Goal: Task Accomplishment & Management: Use online tool/utility

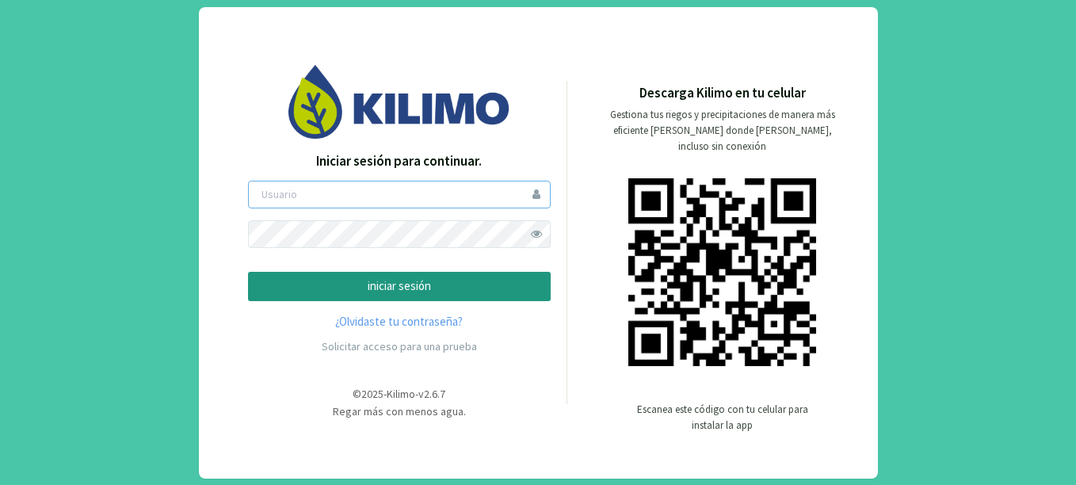
type input "ducos"
click at [338, 296] on button "iniciar sesión" at bounding box center [399, 286] width 303 height 29
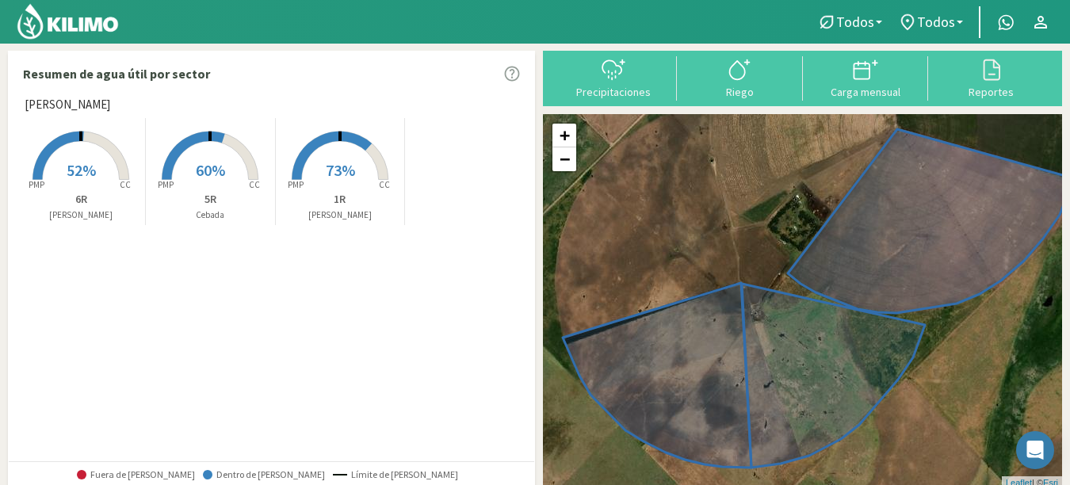
click at [333, 173] on span "73%" at bounding box center [340, 170] width 29 height 20
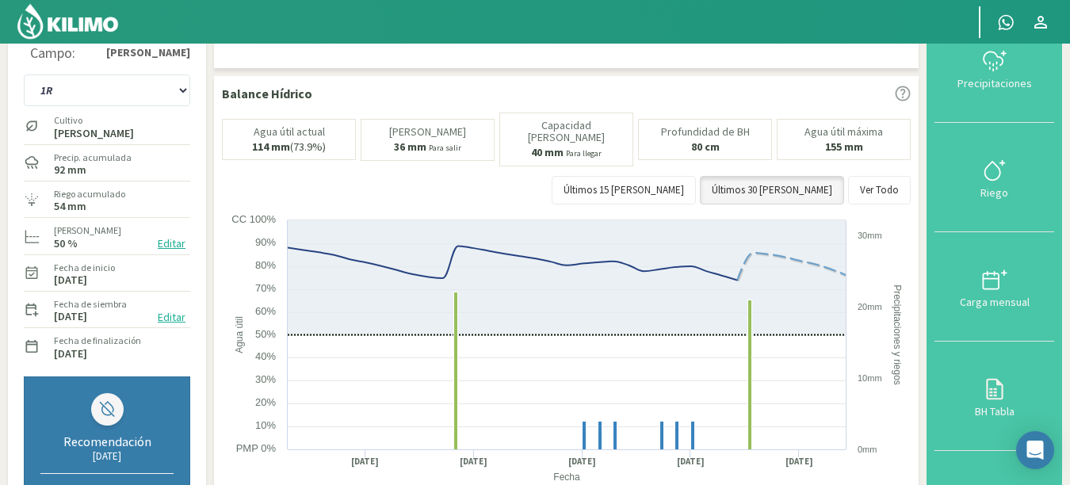
scroll to position [3, 0]
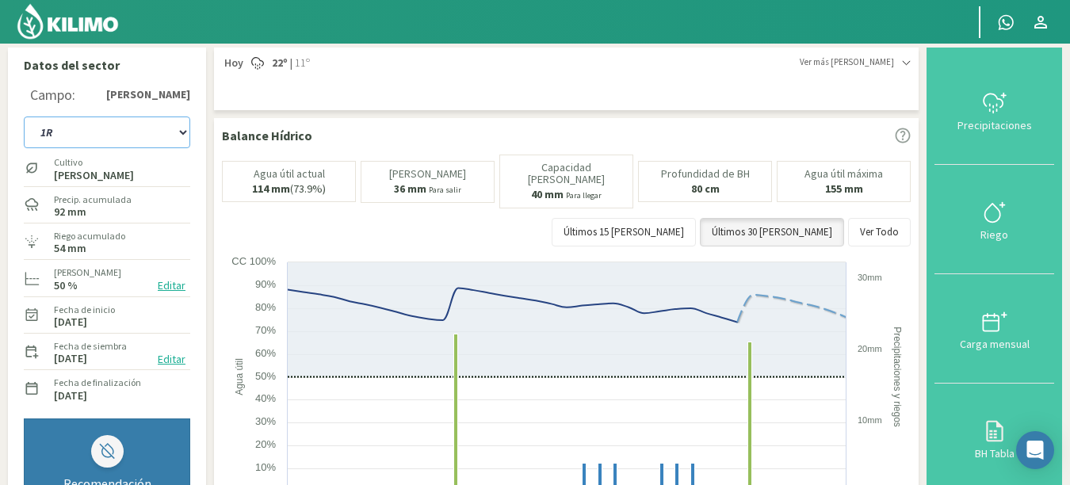
click at [172, 124] on select "1R 5R 6R" at bounding box center [107, 133] width 166 height 32
click at [24, 117] on select "1R 5R 6R" at bounding box center [107, 133] width 166 height 32
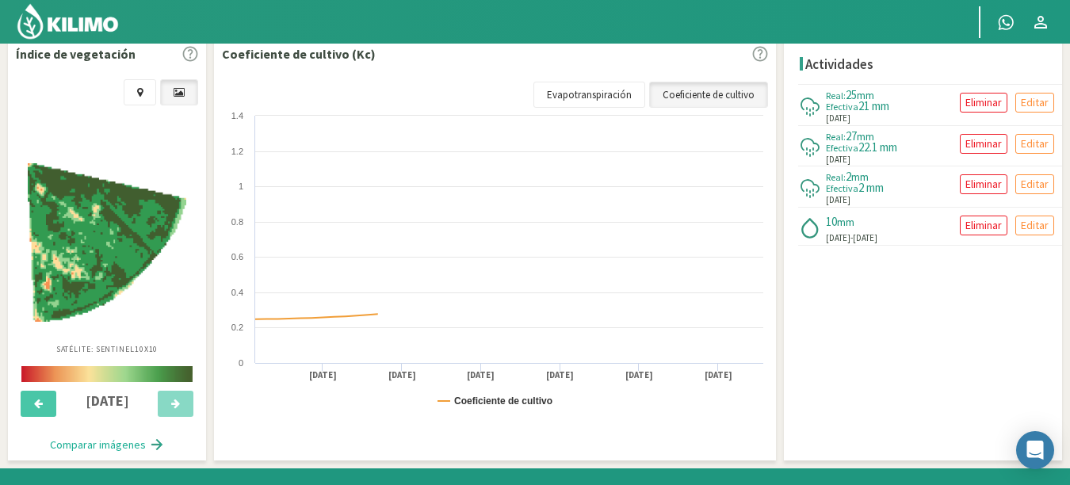
select select "10: Object"
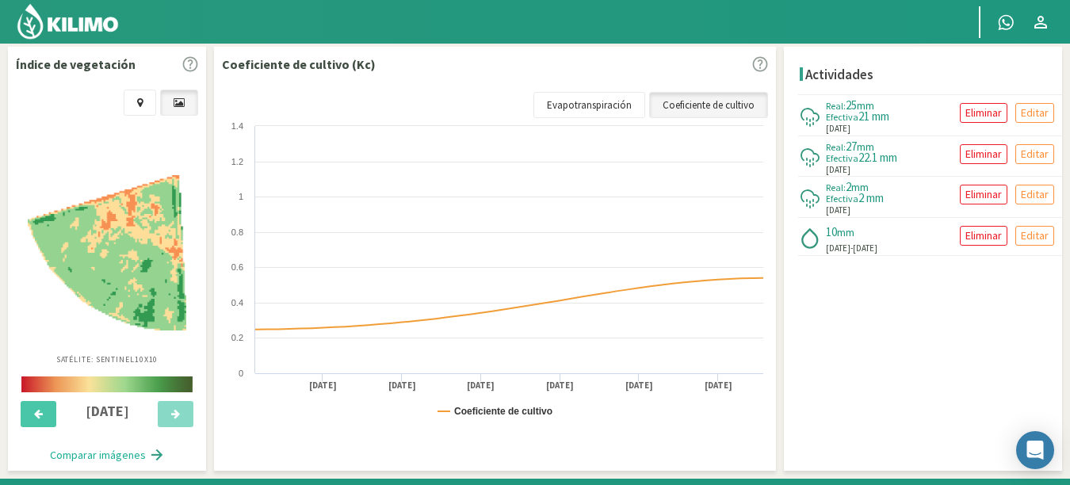
scroll to position [616, 0]
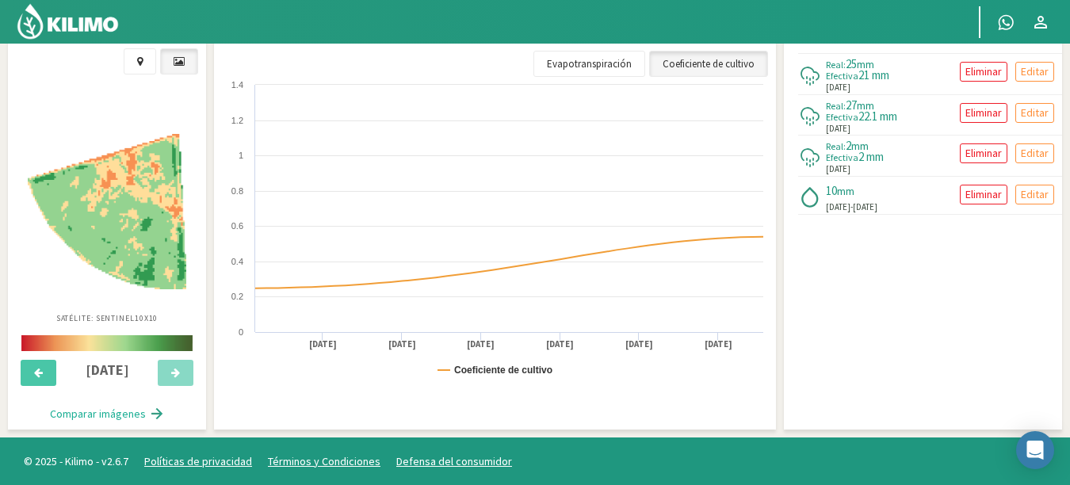
click at [929, 307] on div "Actividades Real: 25 mm Efectiva 21 mm 19/09/2025 Eliminar Editar Real: 27 mm E…" at bounding box center [923, 218] width 278 height 424
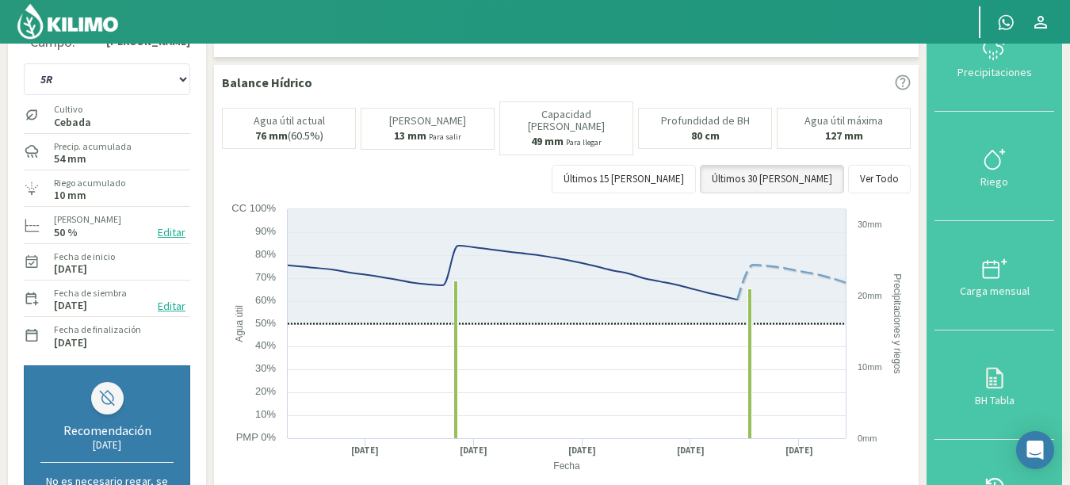
scroll to position [0, 0]
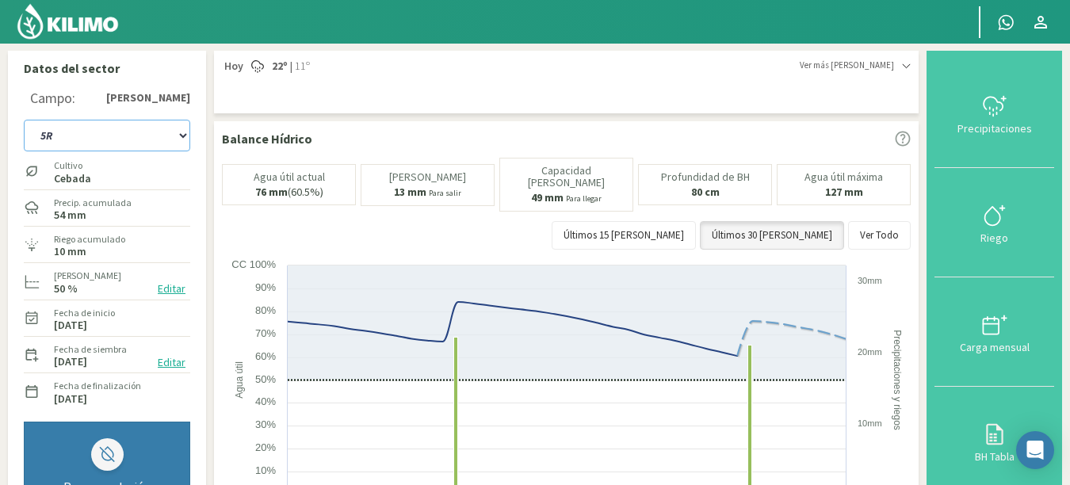
click at [82, 129] on select "1R 5R 6R" at bounding box center [107, 136] width 166 height 32
click at [72, 26] on img at bounding box center [68, 21] width 104 height 38
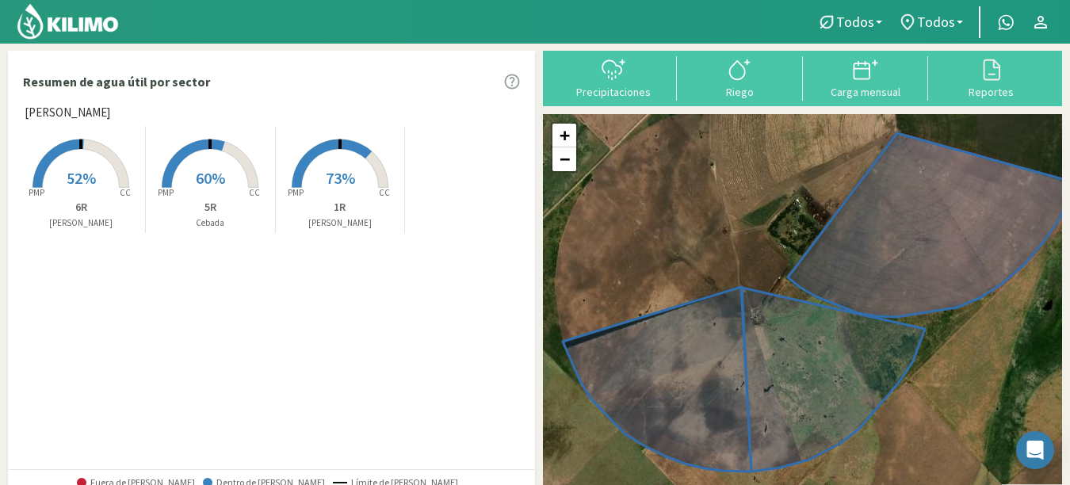
click at [213, 170] on span "60%" at bounding box center [210, 178] width 29 height 20
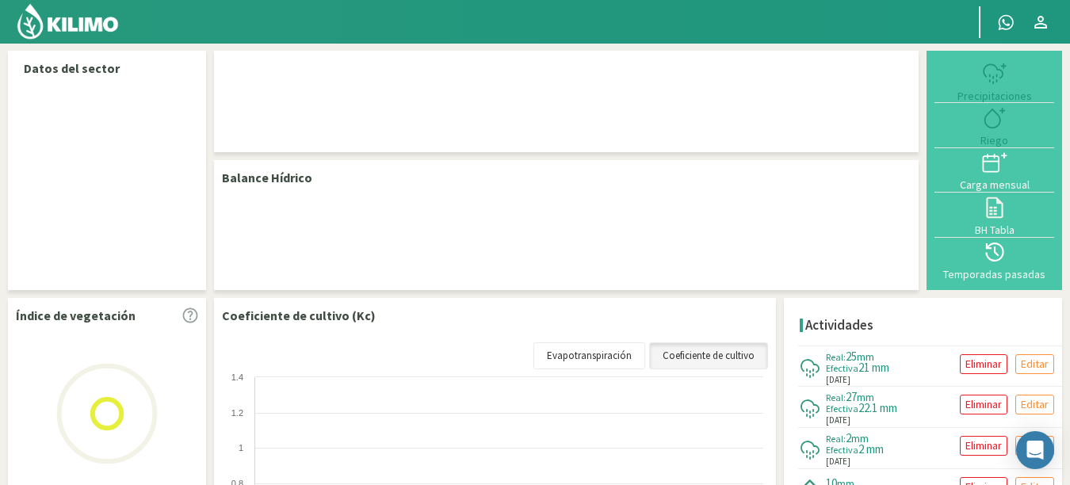
select select "1: Object"
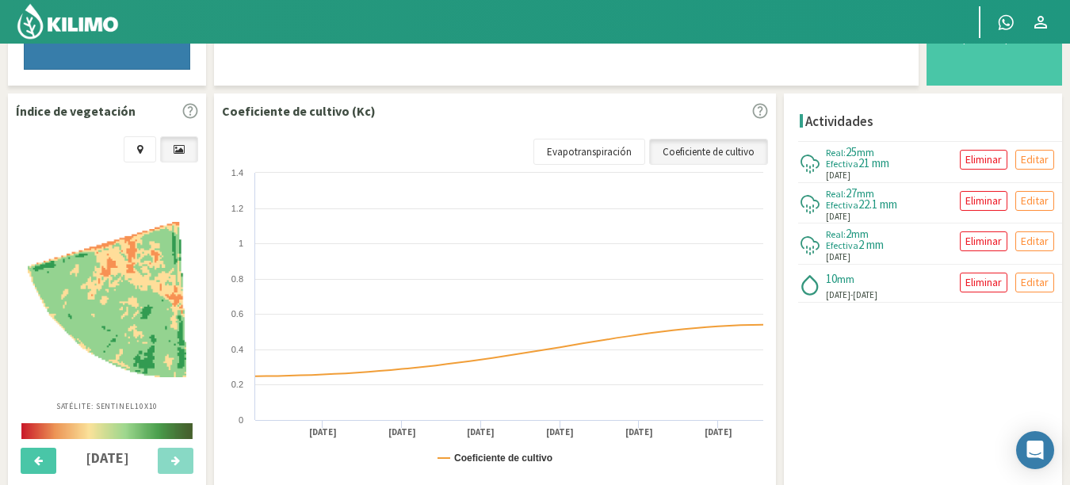
scroll to position [526, 0]
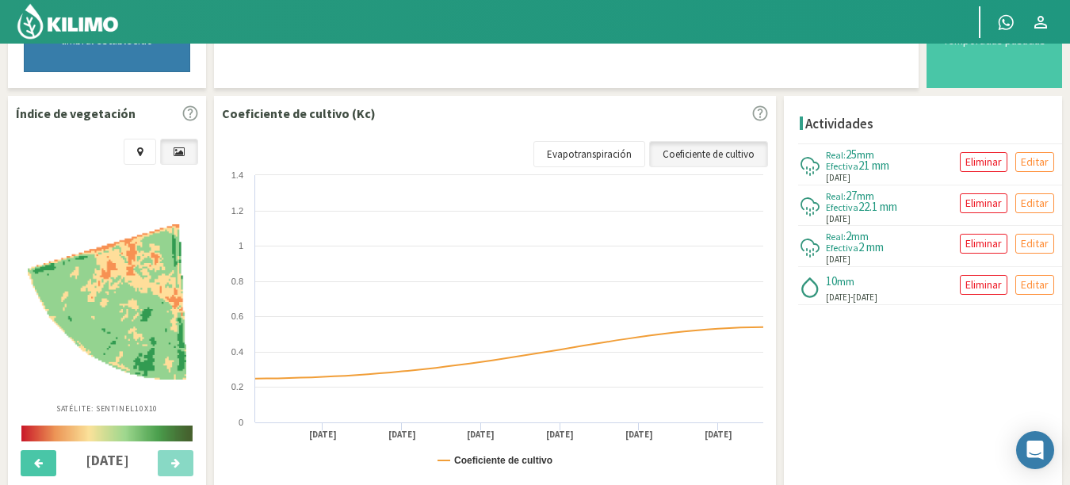
click at [854, 354] on div "Actividades Real: 25 mm Efectiva 21 mm 19/09/2025 Eliminar Editar Real: 27 mm E…" at bounding box center [923, 308] width 278 height 424
click at [906, 243] on div "Real: 2 mm Efectiva 2 mm 19/08/2025 Eliminar Editar" at bounding box center [930, 246] width 264 height 40
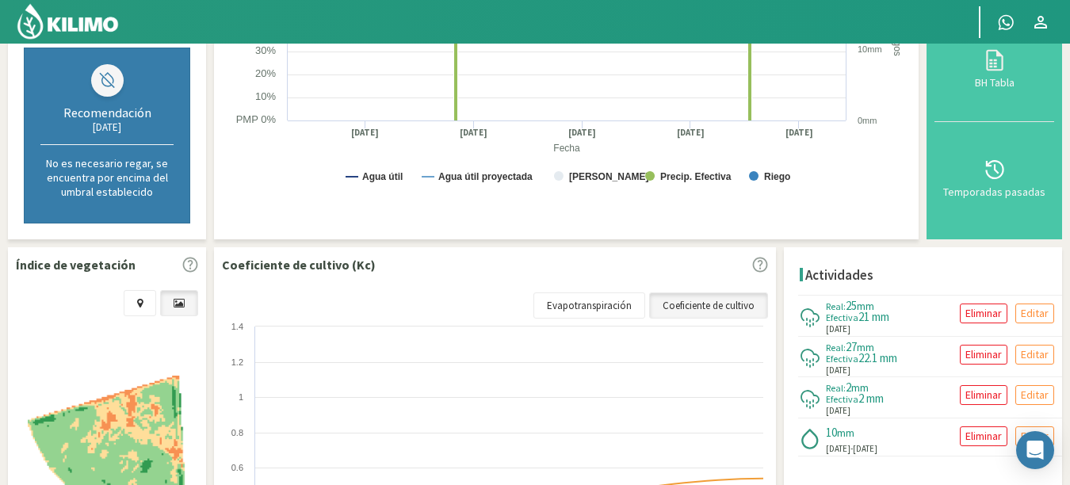
scroll to position [371, 0]
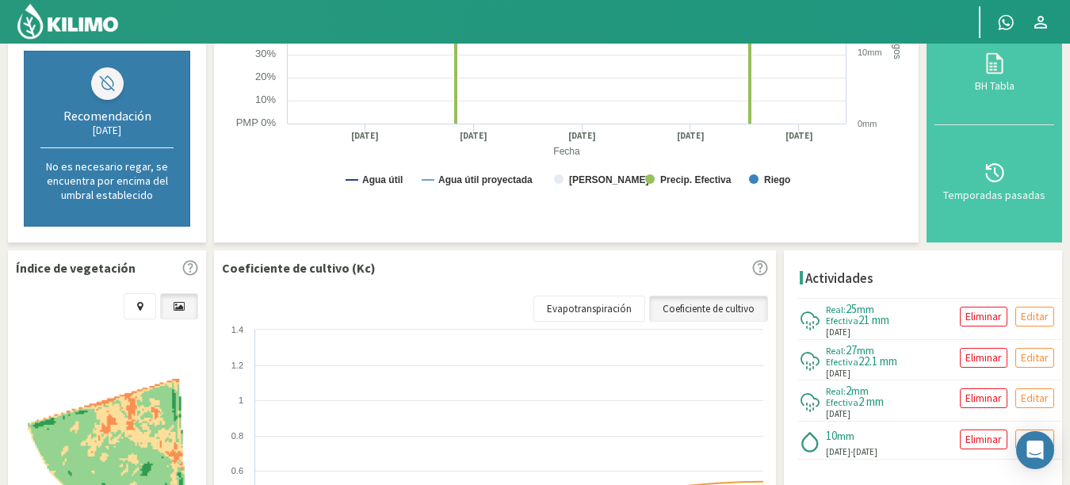
click at [845, 276] on h4 "Actividades" at bounding box center [839, 278] width 68 height 15
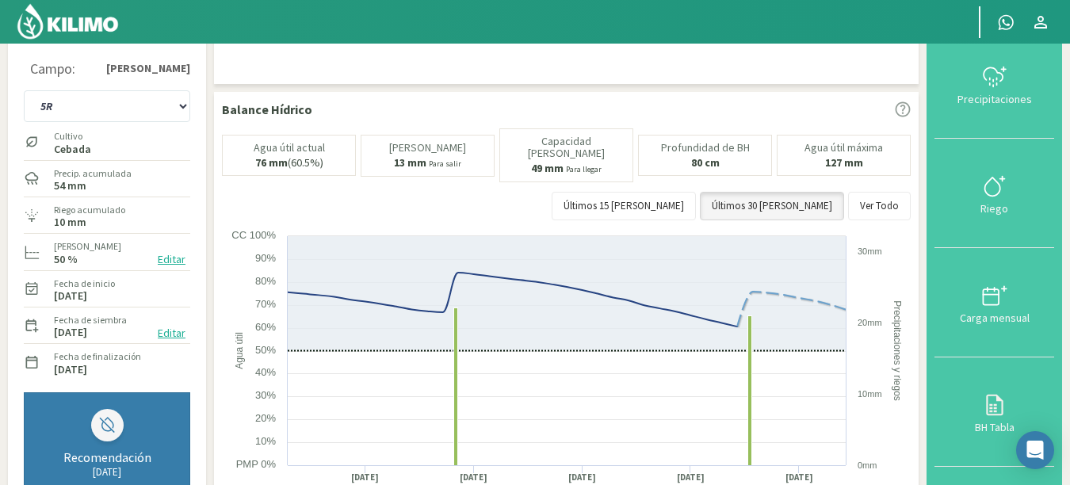
scroll to position [0, 0]
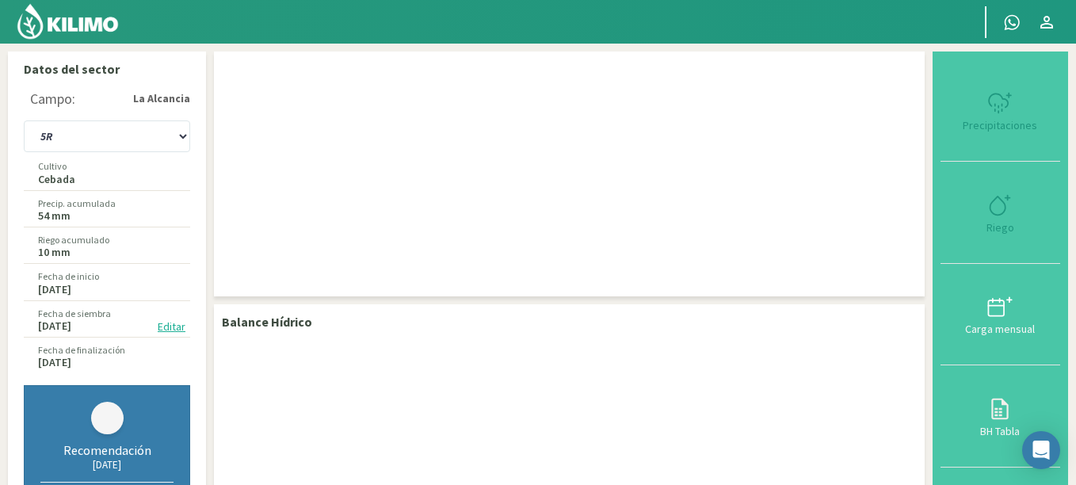
select select "1: Object"
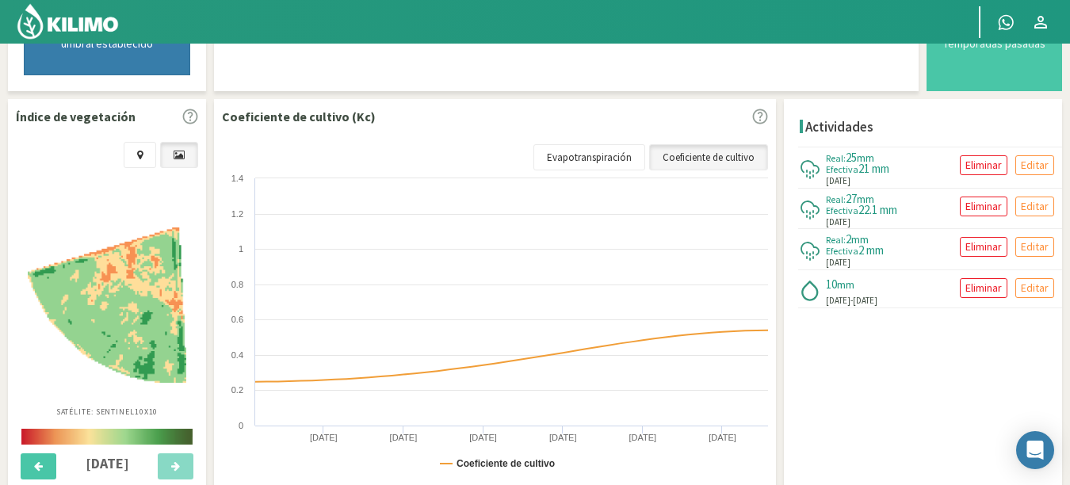
scroll to position [518, 0]
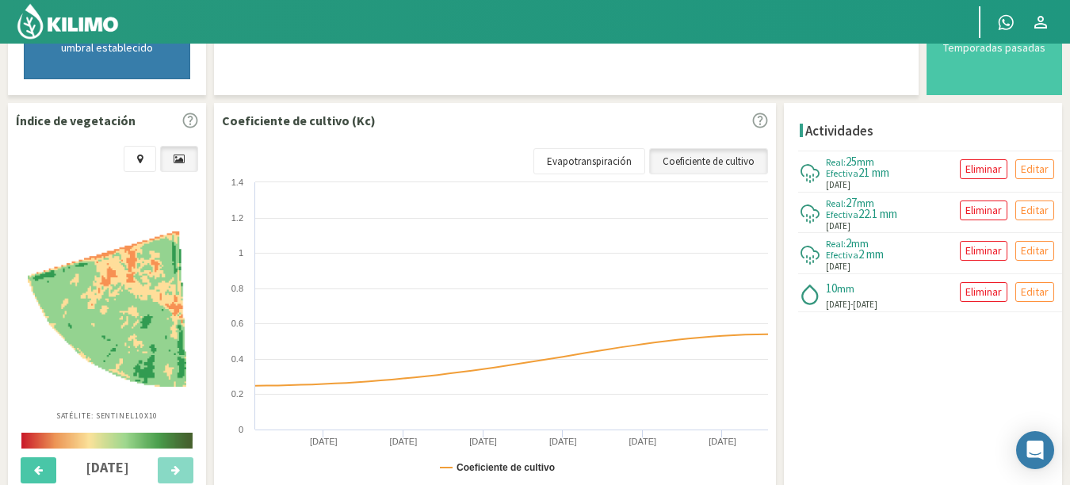
click at [947, 332] on div "Actividades Real: 25 mm Efectiva 21 mm 19/09/2025 Eliminar Editar Real: 27 mm E…" at bounding box center [923, 315] width 278 height 424
click at [835, 127] on h4 "Actividades" at bounding box center [839, 131] width 68 height 15
click at [710, 166] on link "Coeficiente de cultivo" at bounding box center [708, 161] width 119 height 27
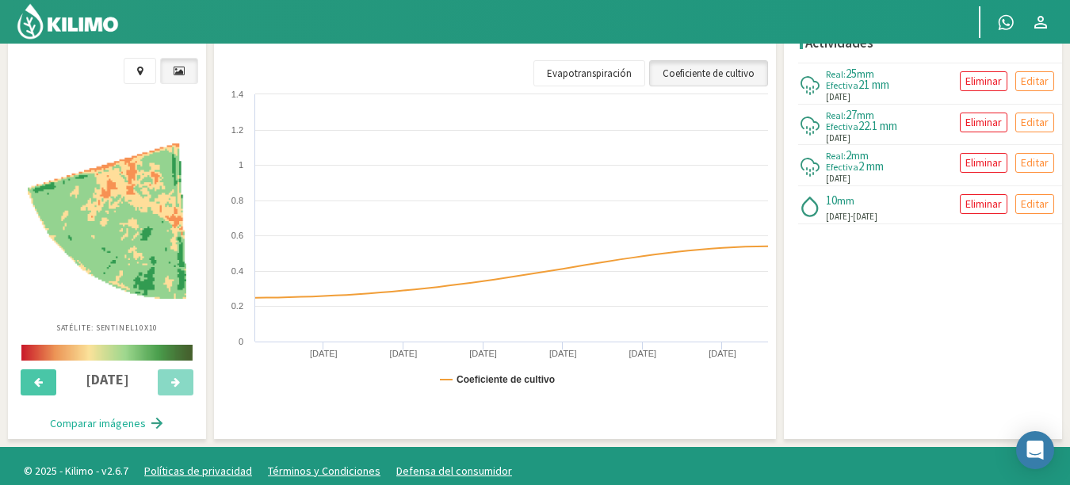
scroll to position [616, 0]
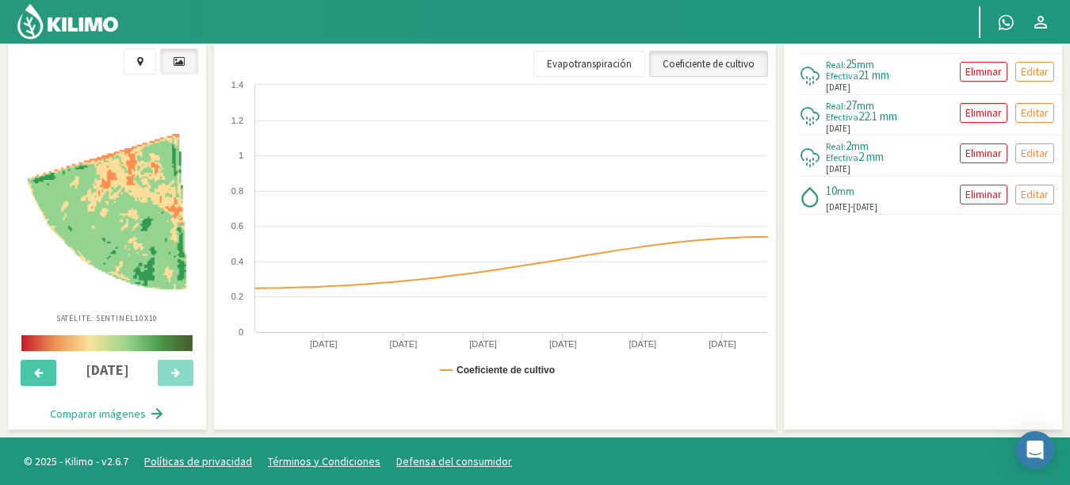
click at [960, 62] on button "Eliminar" at bounding box center [984, 72] width 48 height 20
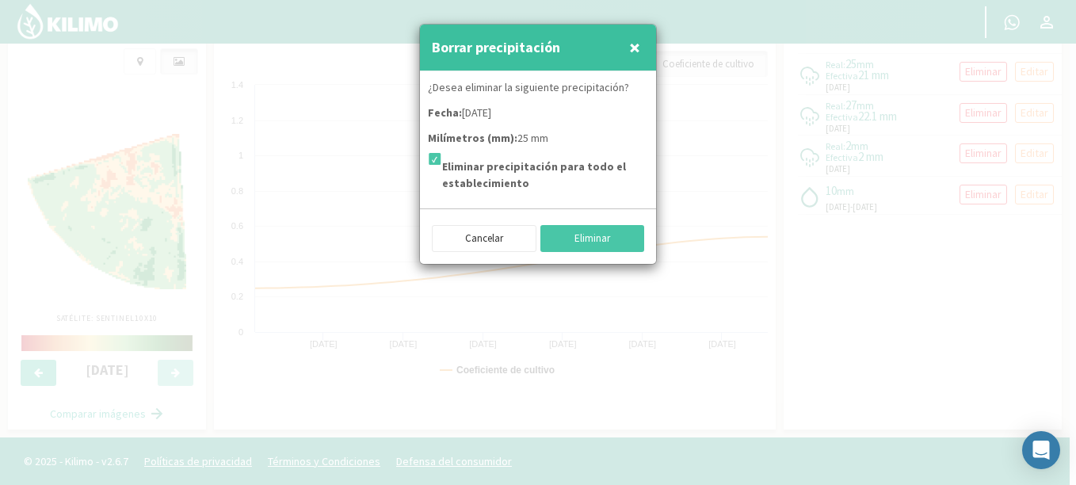
click at [636, 47] on span "×" at bounding box center [634, 47] width 11 height 26
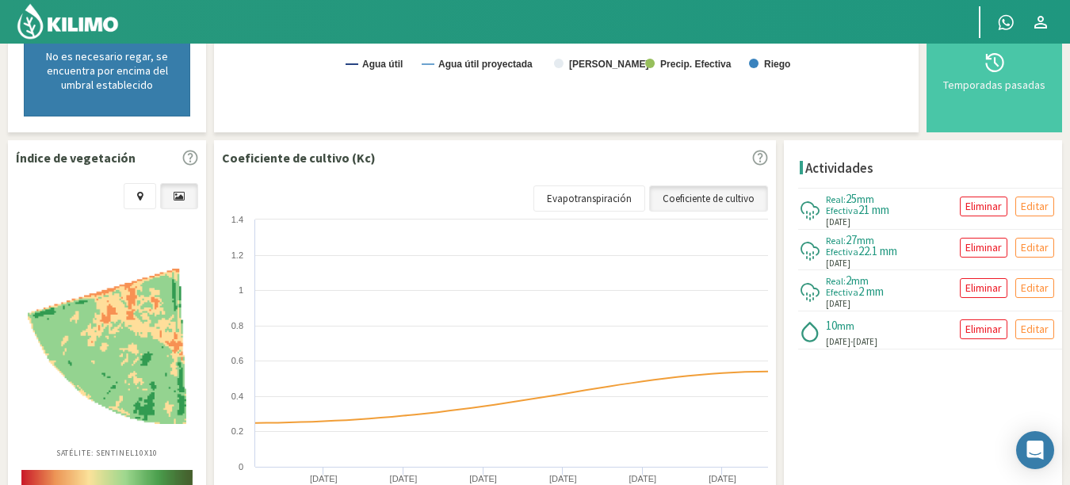
scroll to position [479, 0]
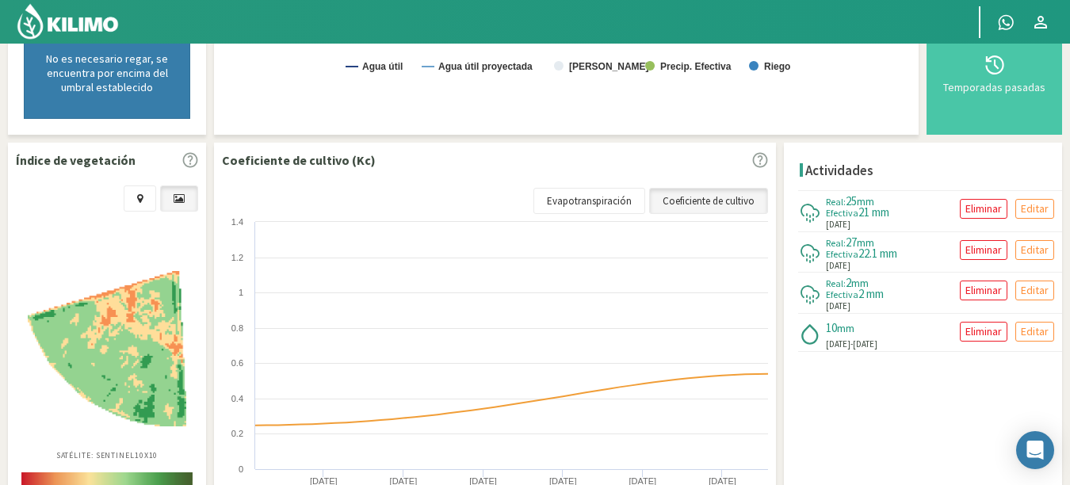
click at [927, 399] on div "Actividades Real: 25 mm Efectiva 21 mm 19/09/2025 Eliminar Editar Real: 27 mm E…" at bounding box center [923, 355] width 278 height 424
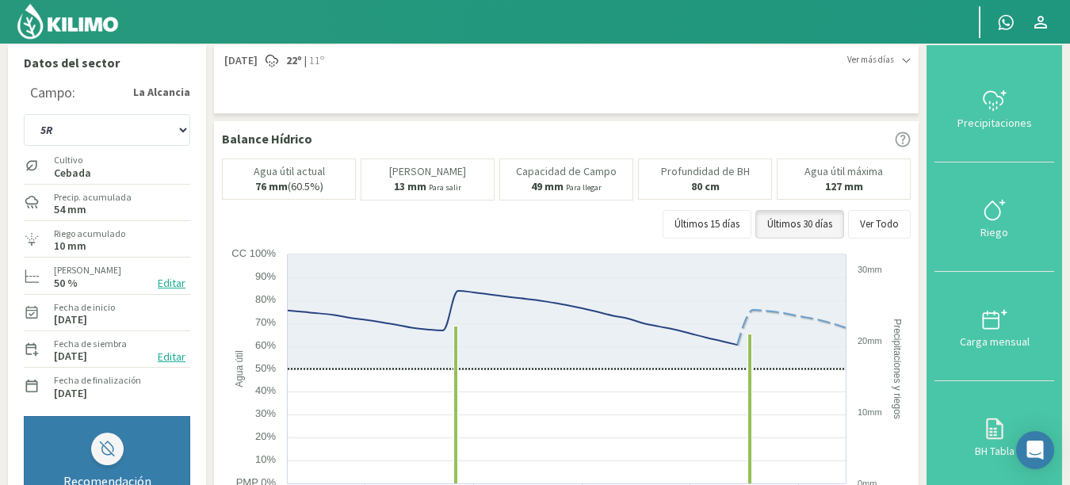
scroll to position [0, 0]
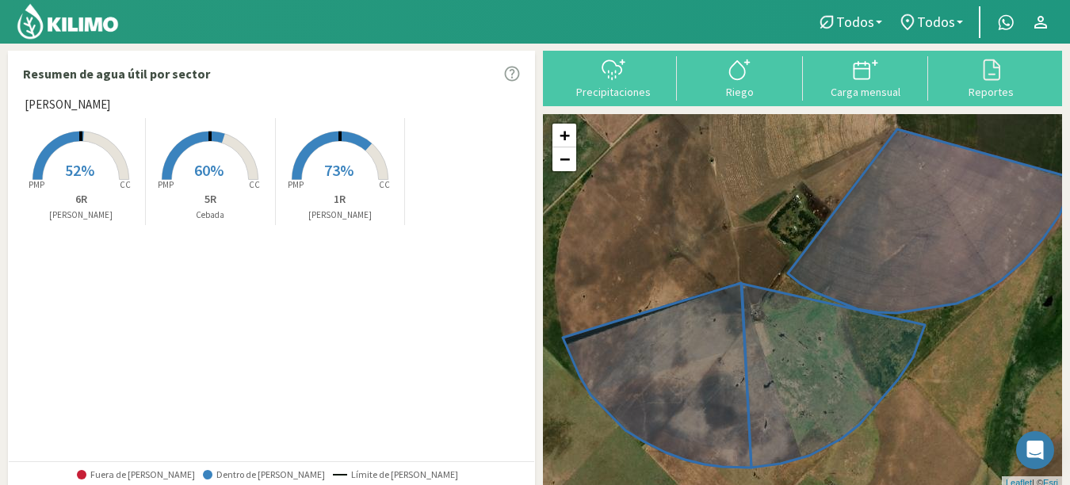
click at [208, 161] on span "60%" at bounding box center [208, 170] width 29 height 20
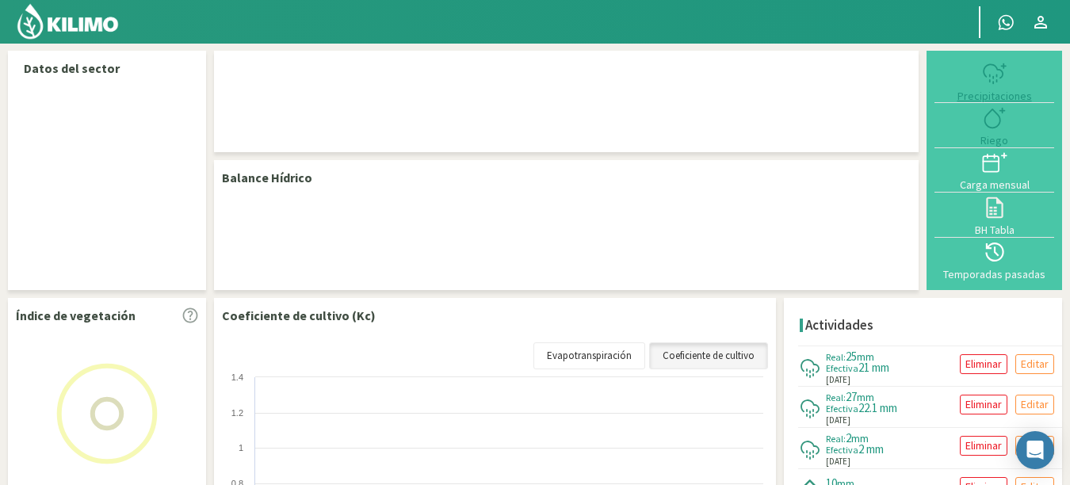
select select "1: Object"
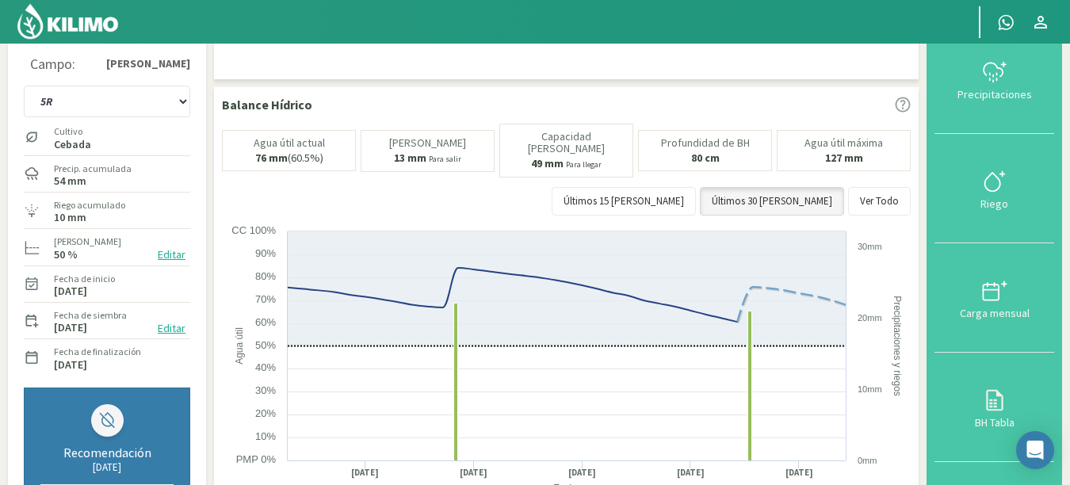
scroll to position [30, 0]
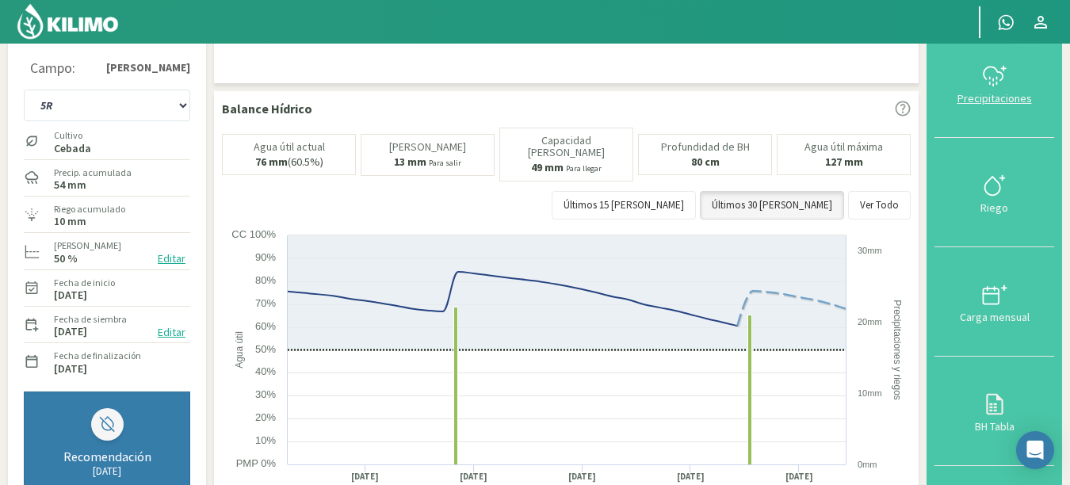
click at [1006, 73] on icon at bounding box center [994, 75] width 25 height 25
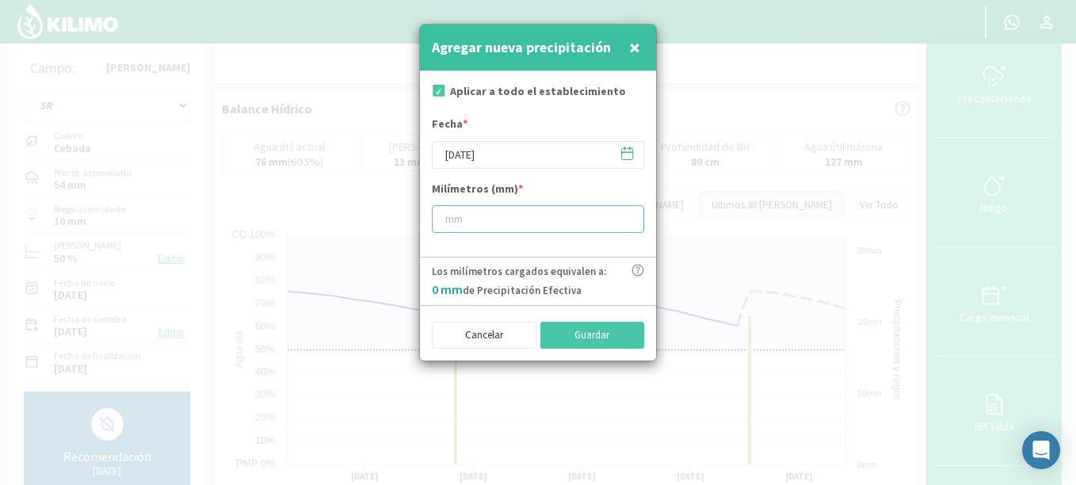
click at [537, 211] on input "number" at bounding box center [538, 219] width 212 height 28
type input "2"
click at [629, 156] on icon at bounding box center [627, 153] width 15 height 15
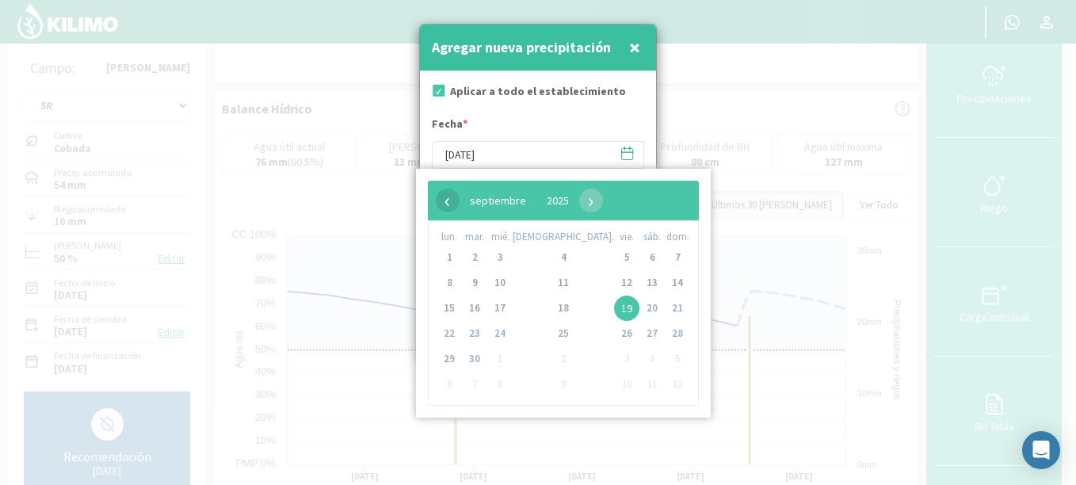
click at [443, 201] on span "‹" at bounding box center [448, 201] width 24 height 24
click at [614, 324] on span "22" at bounding box center [626, 333] width 25 height 25
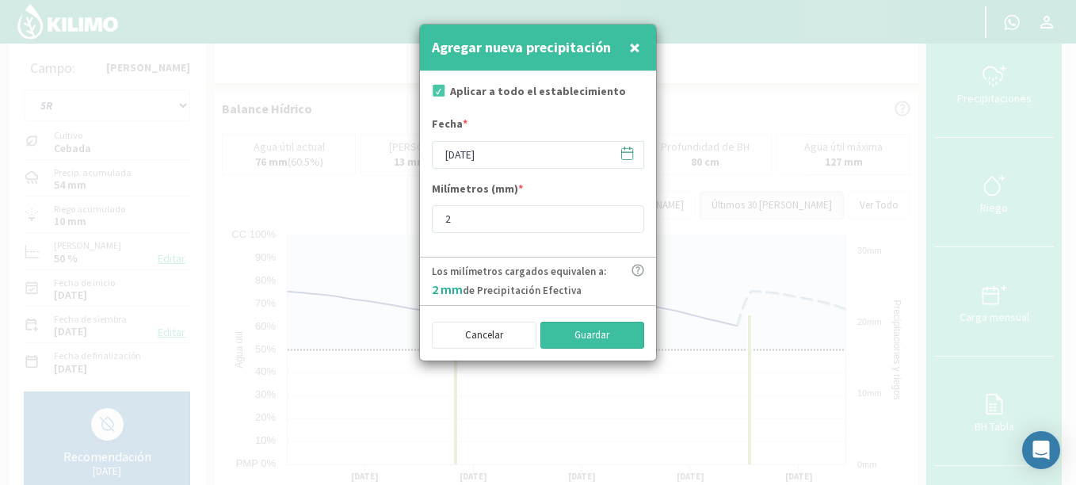
click at [564, 331] on button "Guardar" at bounding box center [593, 335] width 105 height 27
type input "[DATE]"
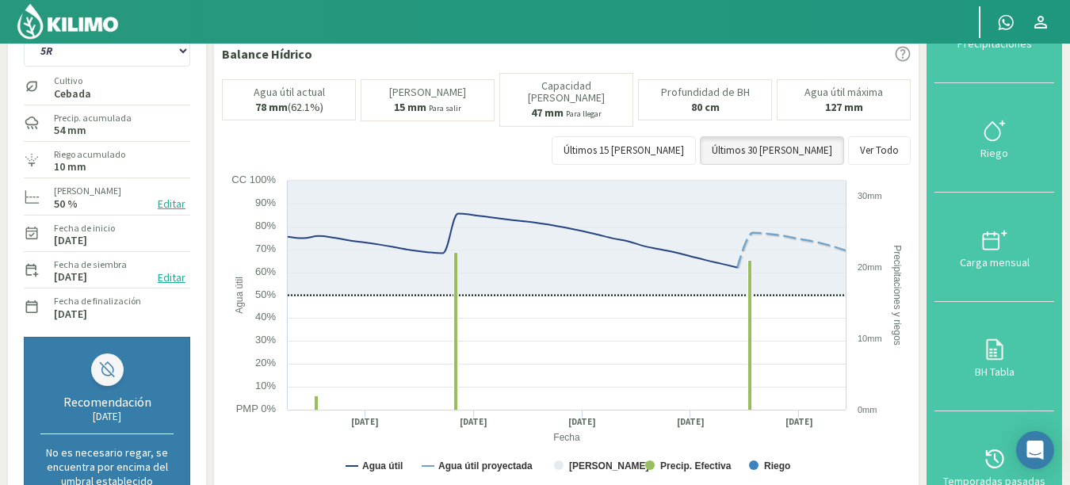
scroll to position [81, 0]
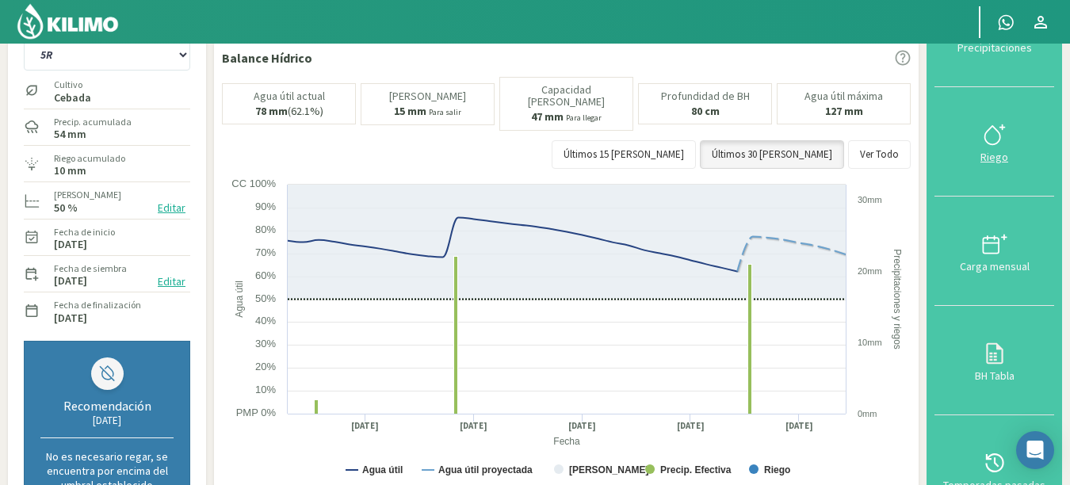
click at [999, 138] on icon at bounding box center [994, 134] width 25 height 25
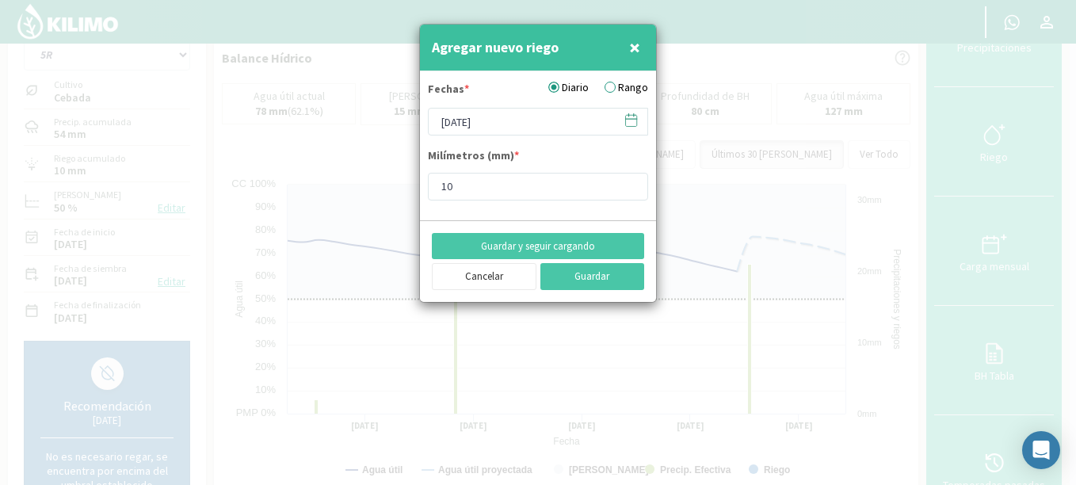
click at [609, 86] on label "Rango" at bounding box center [627, 87] width 44 height 17
click at [0, 0] on input "Rango" at bounding box center [0, 0] width 0 height 0
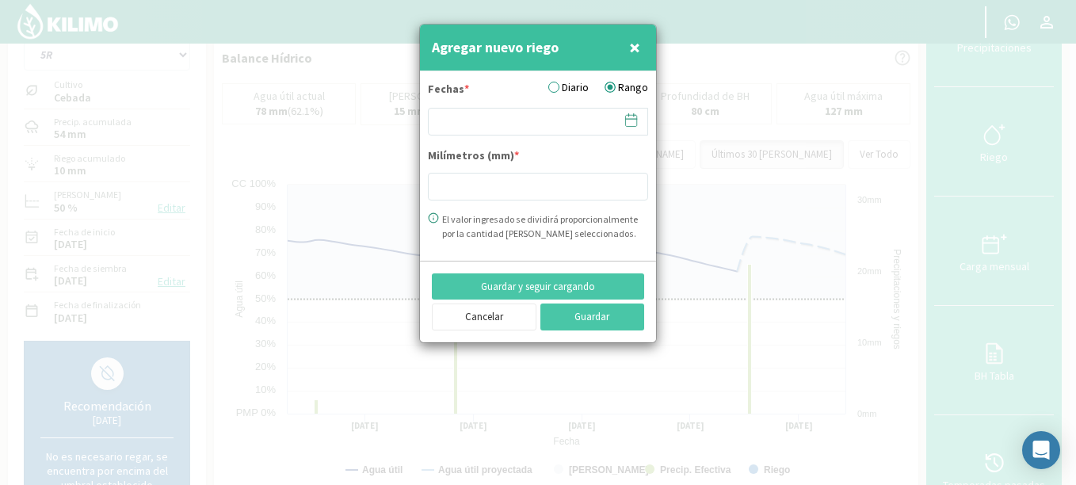
click at [630, 112] on span at bounding box center [623, 120] width 25 height 25
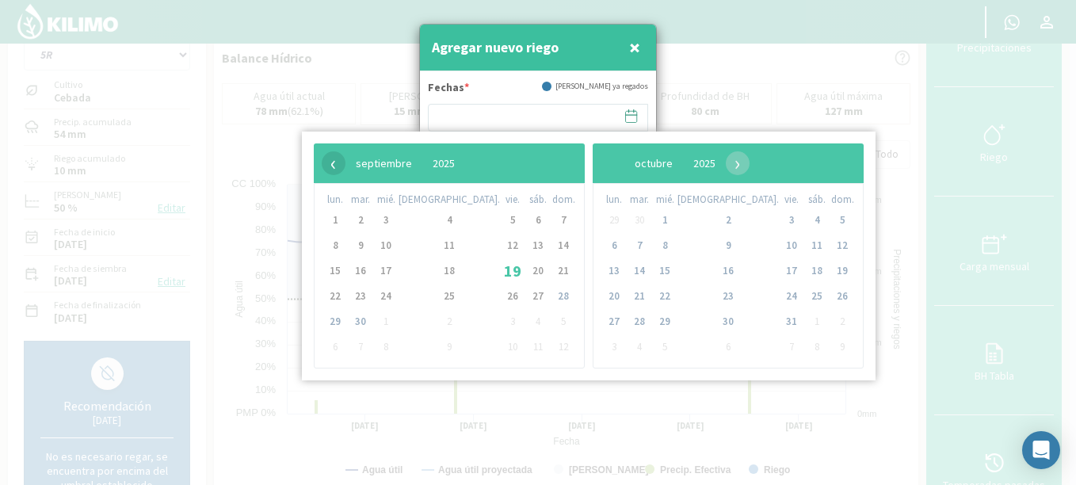
click at [338, 169] on span "‹" at bounding box center [334, 163] width 24 height 24
click at [361, 244] on span "5" at bounding box center [360, 245] width 25 height 25
click at [500, 245] on span "8" at bounding box center [512, 245] width 25 height 25
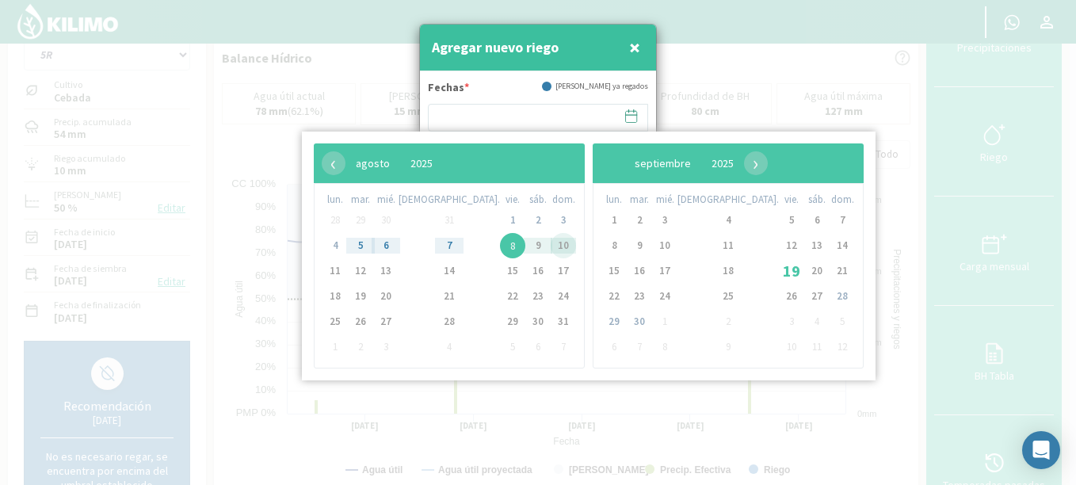
click at [551, 241] on span "10" at bounding box center [563, 245] width 25 height 25
type input "[DATE] - [DATE]"
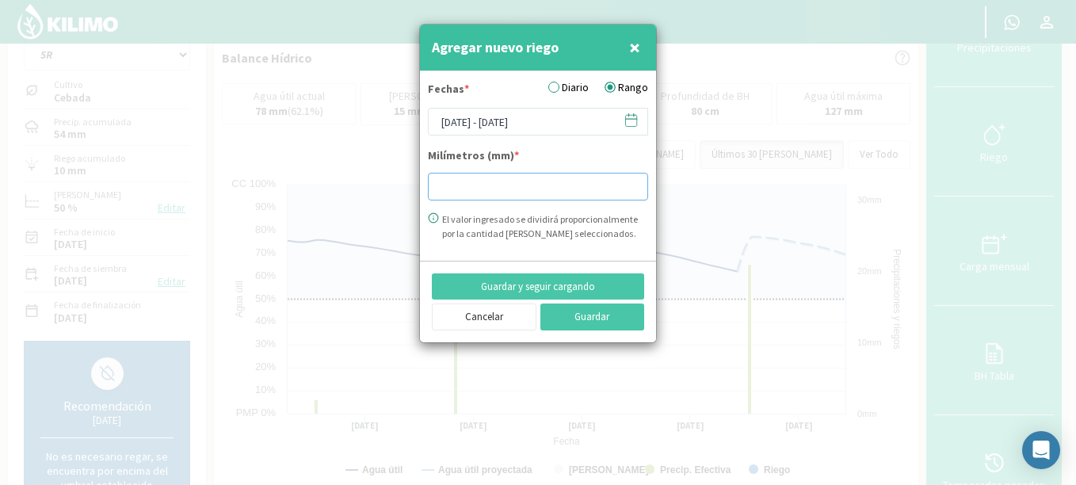
click at [508, 184] on input "number" at bounding box center [538, 187] width 220 height 28
type input "10"
click at [567, 291] on button "Guardar y seguir cargando" at bounding box center [538, 286] width 212 height 27
click at [630, 113] on icon at bounding box center [631, 120] width 15 height 15
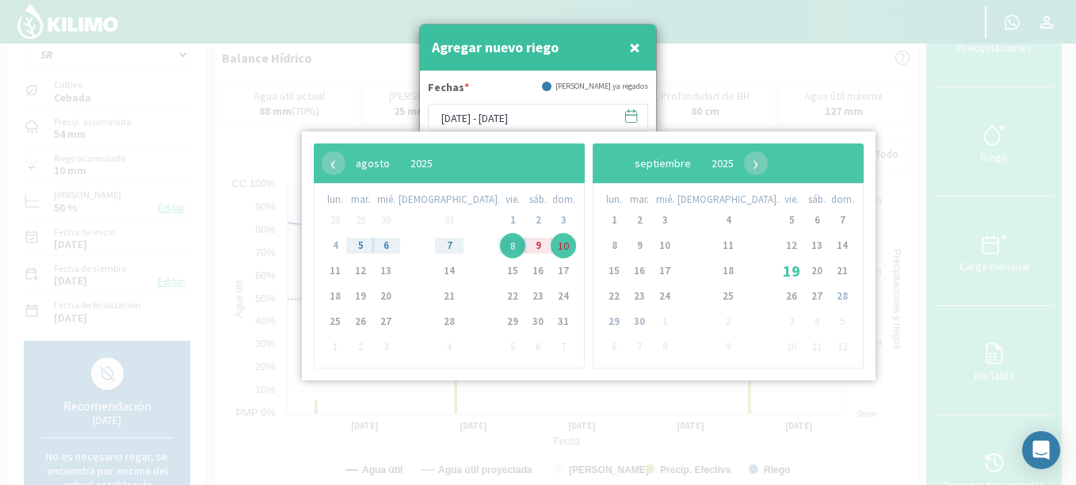
click at [633, 51] on span "×" at bounding box center [634, 47] width 11 height 26
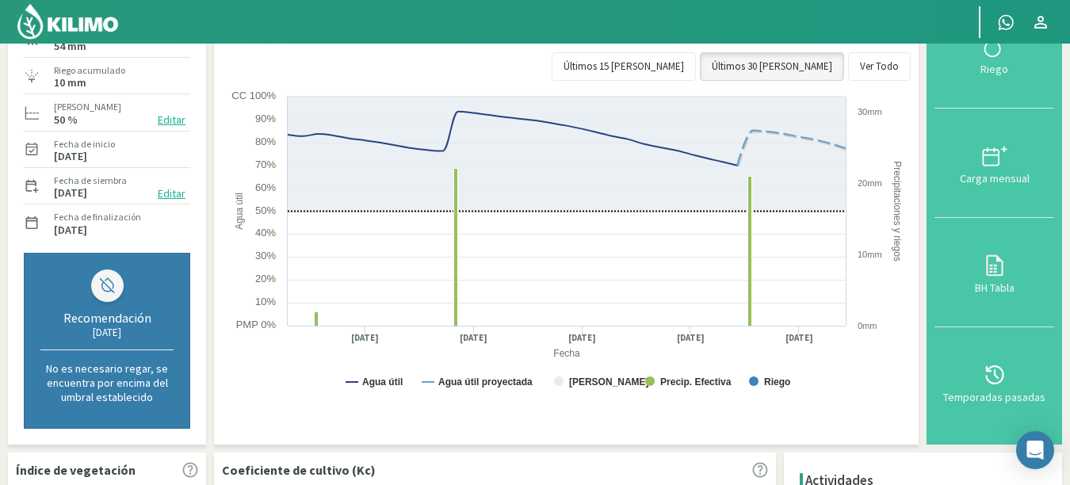
scroll to position [97, 0]
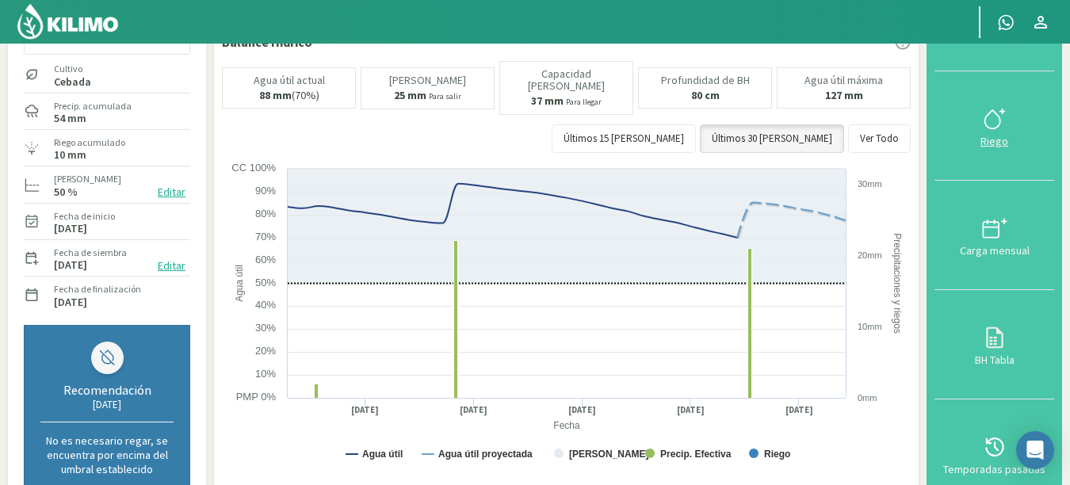
click at [1023, 144] on div "Riego" at bounding box center [994, 141] width 110 height 11
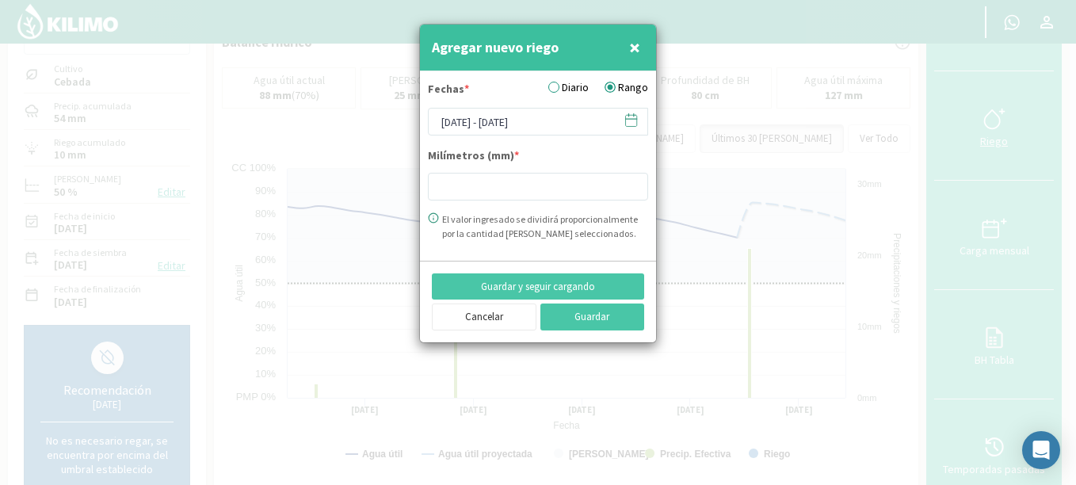
type input "10"
click at [635, 119] on icon at bounding box center [631, 119] width 11 height 0
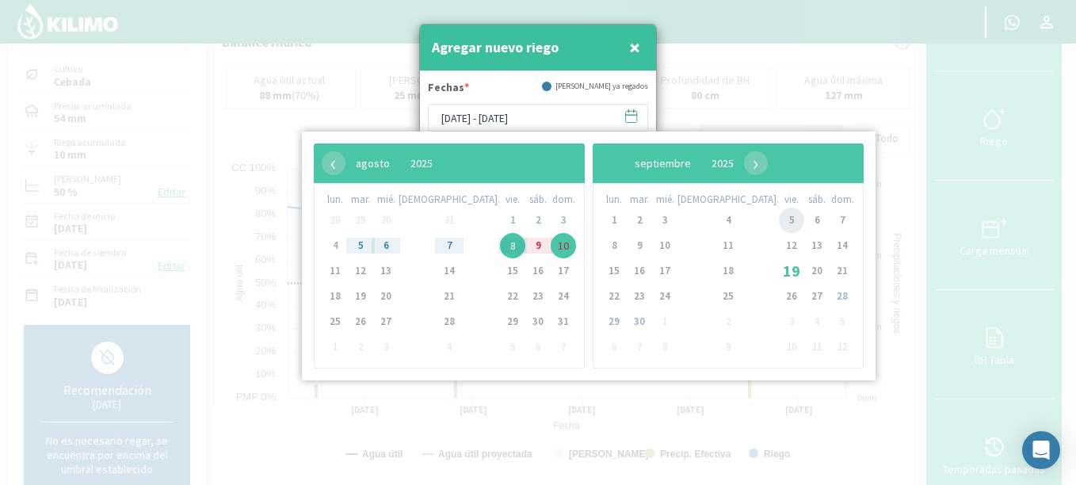
click at [779, 220] on span "5" at bounding box center [791, 220] width 25 height 25
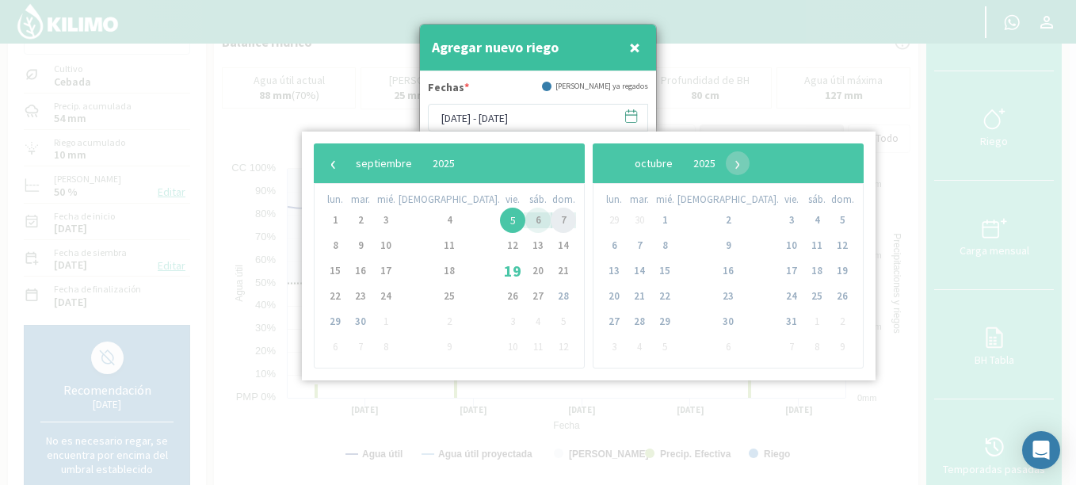
click at [551, 221] on span "7" at bounding box center [563, 220] width 25 height 25
type input "[DATE] - [DATE]"
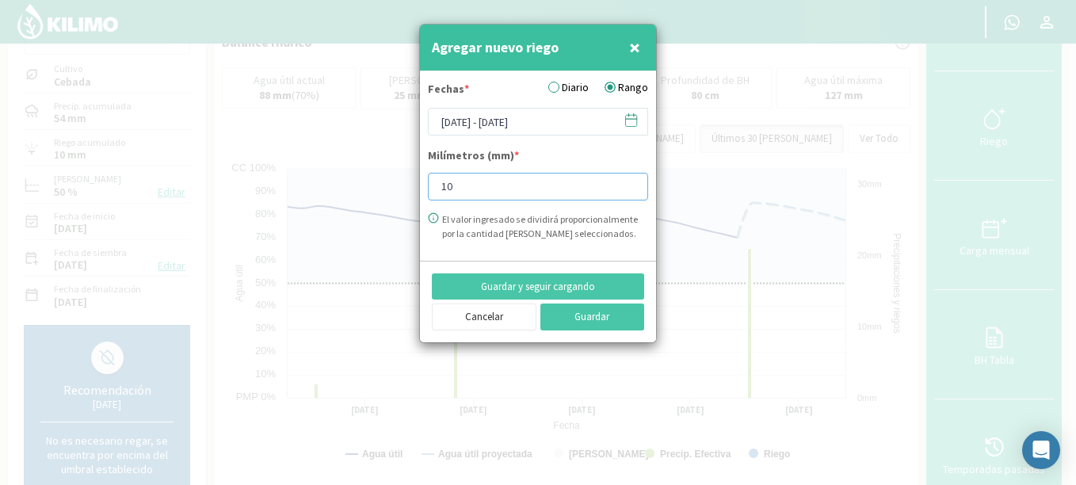
click at [525, 181] on input "10" at bounding box center [538, 187] width 220 height 28
type input "12"
click at [569, 315] on button "Guardar" at bounding box center [593, 317] width 105 height 27
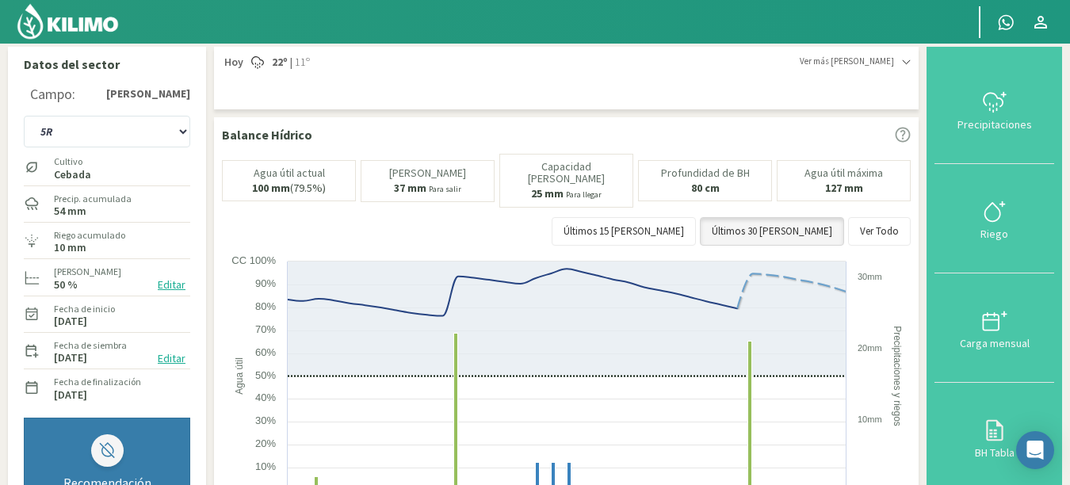
scroll to position [0, 0]
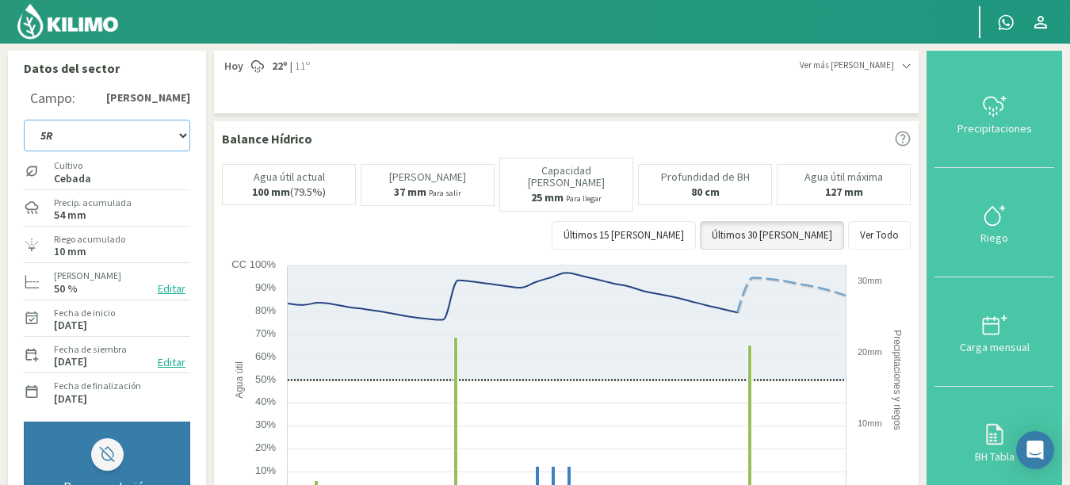
click at [73, 127] on select "1R 5R 6R" at bounding box center [107, 136] width 166 height 32
click at [24, 120] on select "1R 5R 6R" at bounding box center [107, 136] width 166 height 32
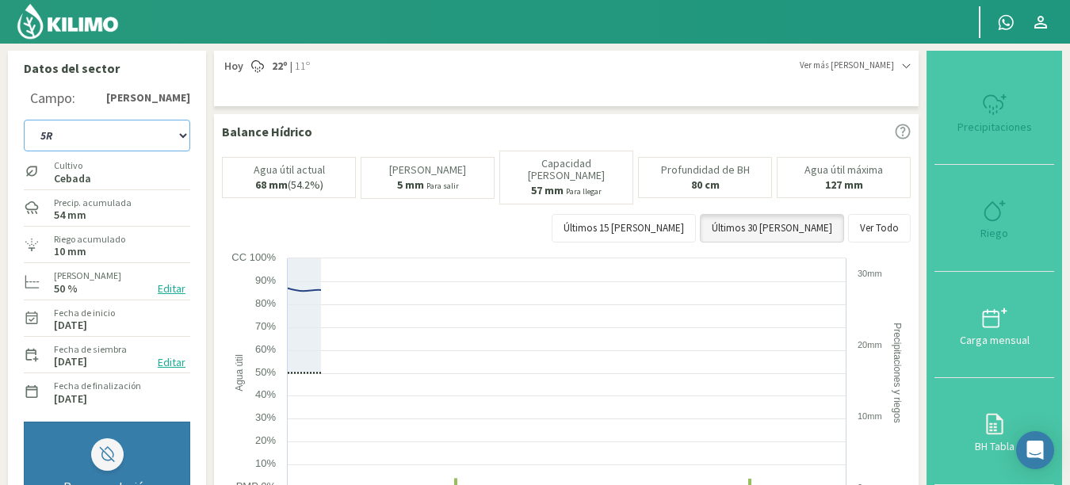
select select "5: Object"
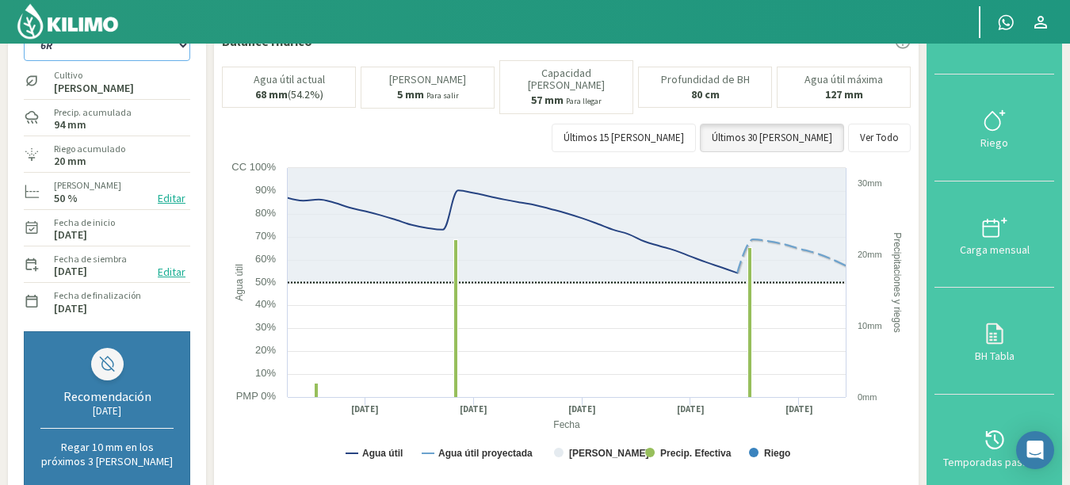
scroll to position [87, 0]
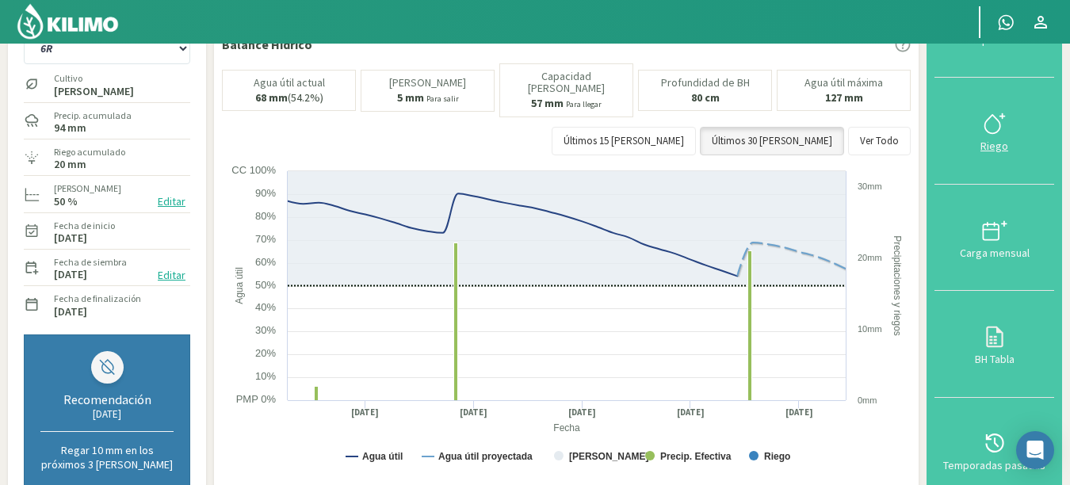
click at [992, 123] on icon at bounding box center [994, 123] width 25 height 25
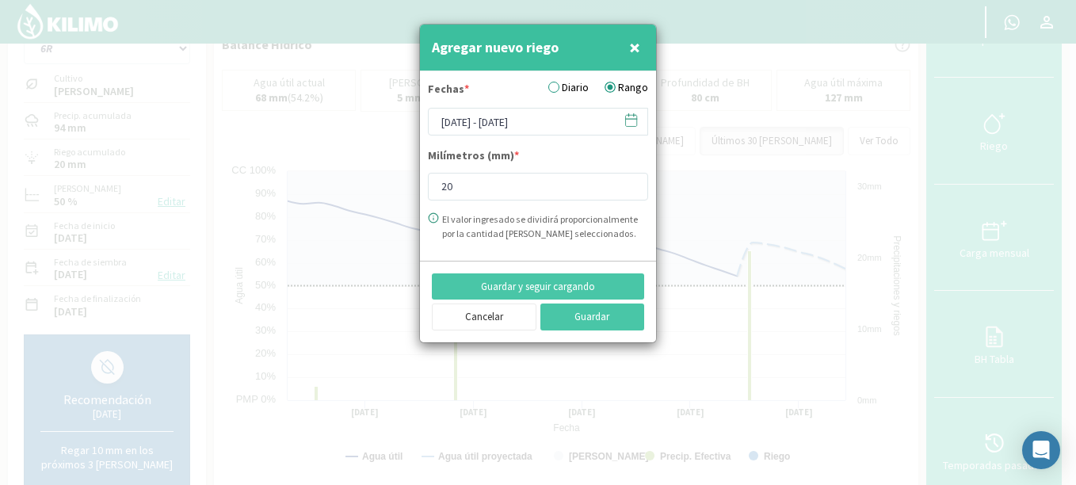
click at [631, 117] on icon at bounding box center [631, 120] width 15 height 15
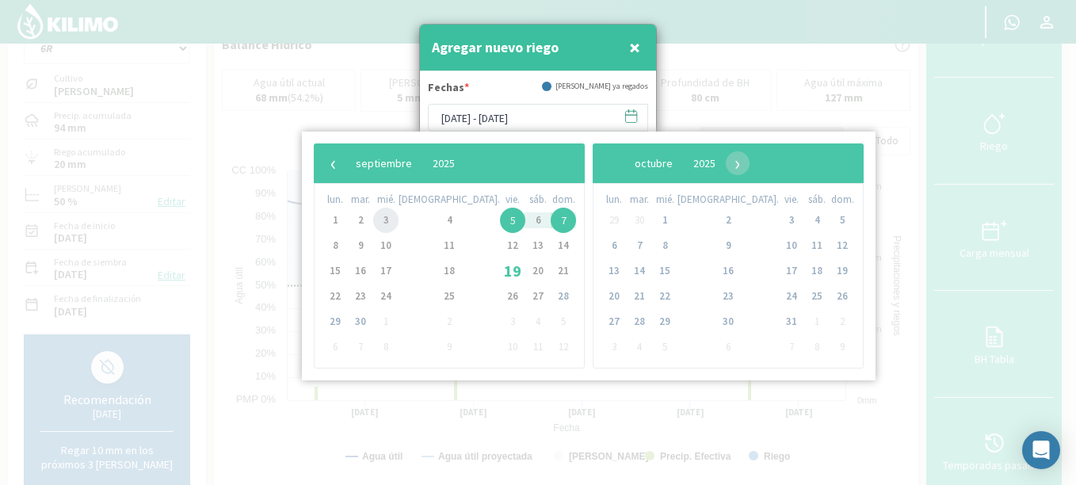
click at [389, 222] on span "3" at bounding box center [385, 220] width 25 height 25
click at [500, 222] on span "5" at bounding box center [512, 220] width 25 height 25
type input "[DATE] - [DATE]"
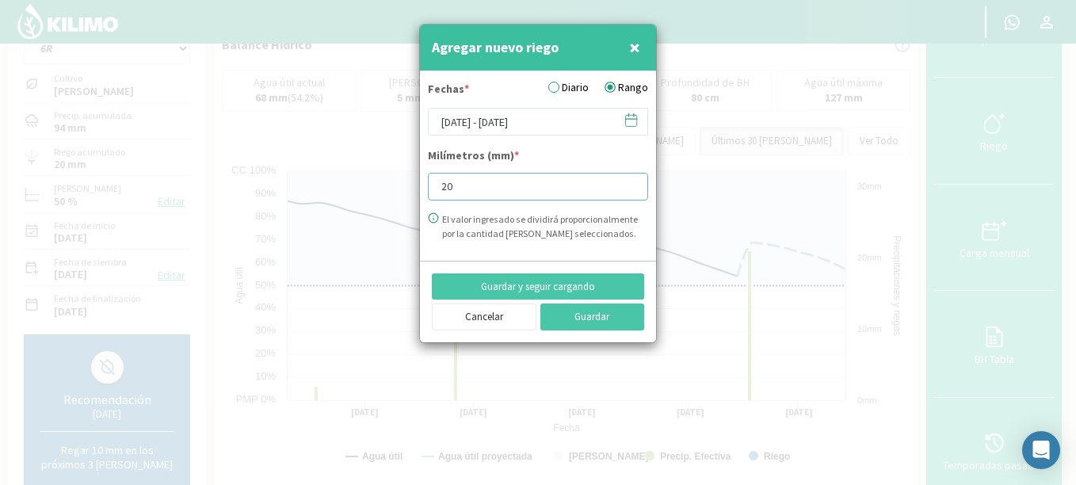
click at [551, 195] on input "20" at bounding box center [538, 187] width 220 height 28
type input "2"
type input "12"
click at [567, 306] on button "Guardar" at bounding box center [593, 317] width 105 height 27
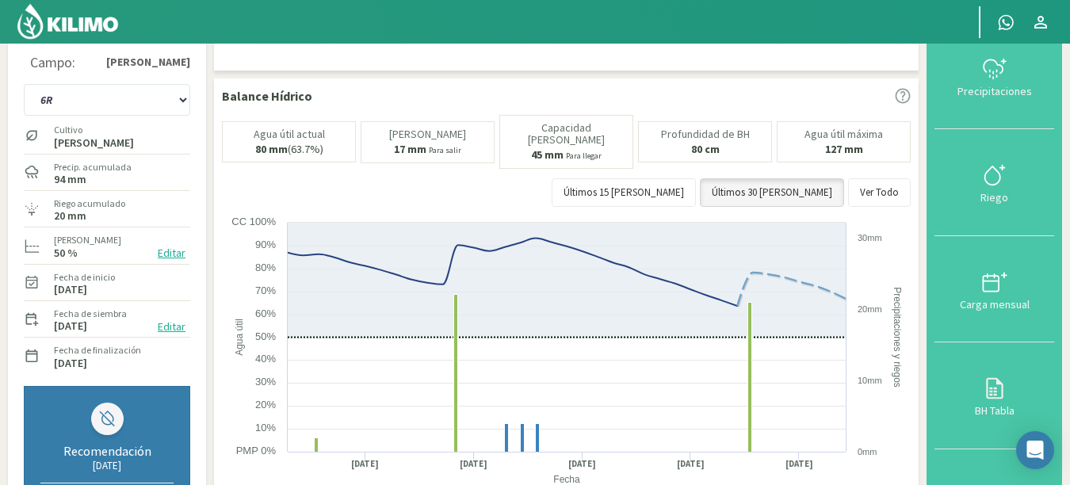
scroll to position [0, 0]
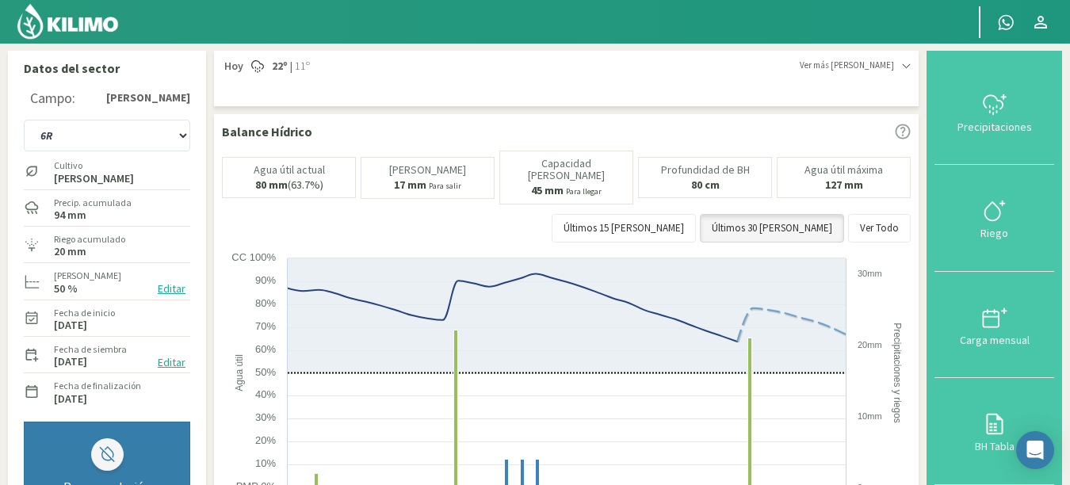
click at [98, 22] on img at bounding box center [68, 21] width 104 height 38
